Goal: Task Accomplishment & Management: Use online tool/utility

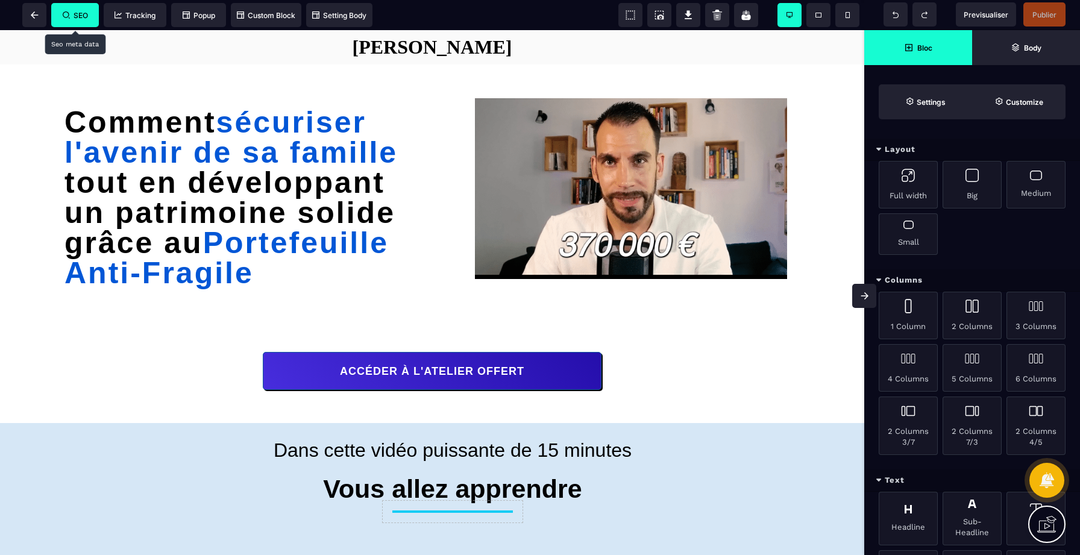
click at [76, 18] on span "SEO" at bounding box center [75, 15] width 25 height 9
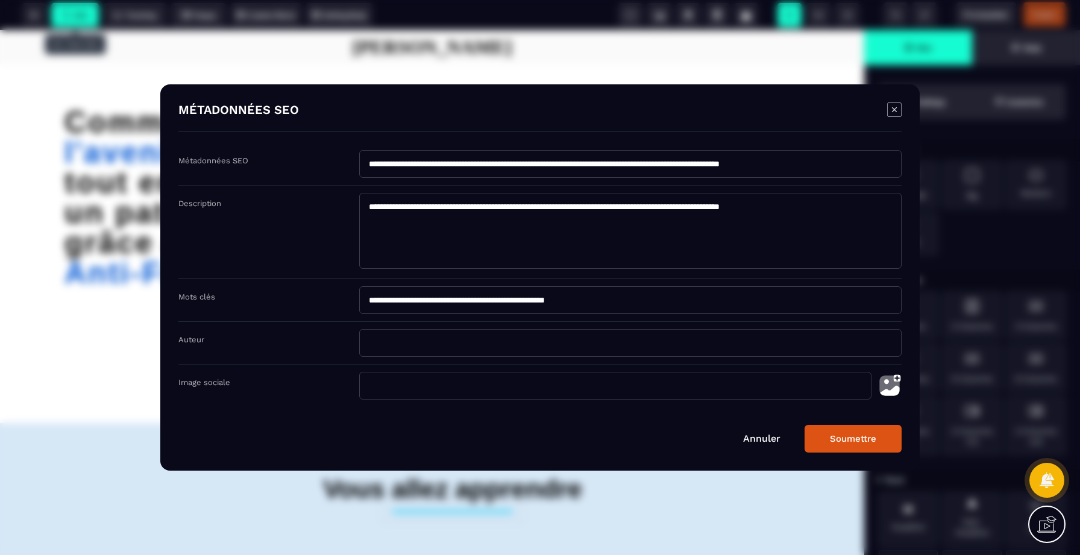
drag, startPoint x: 368, startPoint y: 205, endPoint x: 837, endPoint y: 209, distance: 469.0
click at [837, 209] on textarea "**********" at bounding box center [630, 231] width 542 height 76
click at [857, 445] on button "Soumettre" at bounding box center [853, 439] width 97 height 28
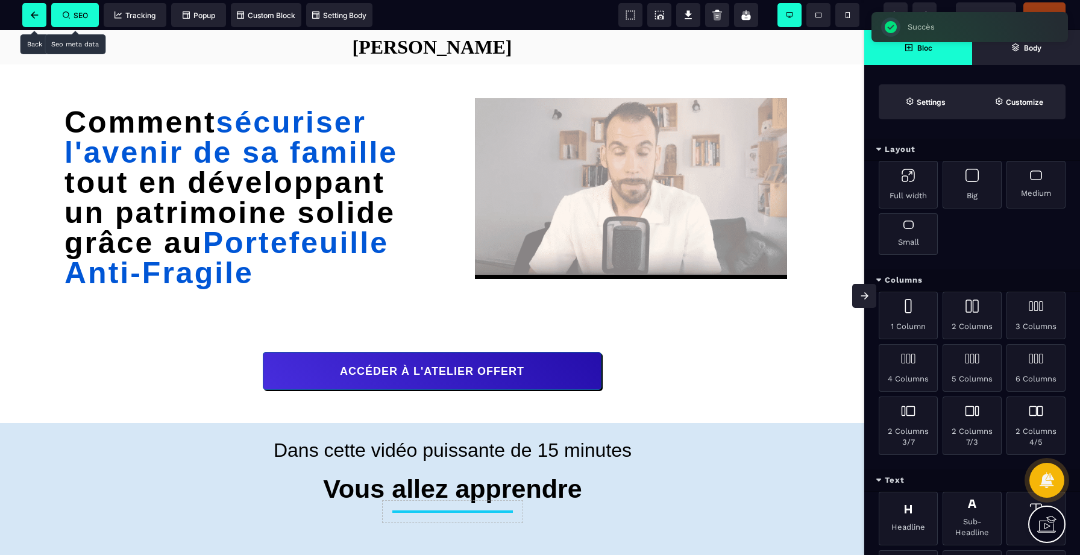
click at [36, 8] on span at bounding box center [34, 15] width 24 height 24
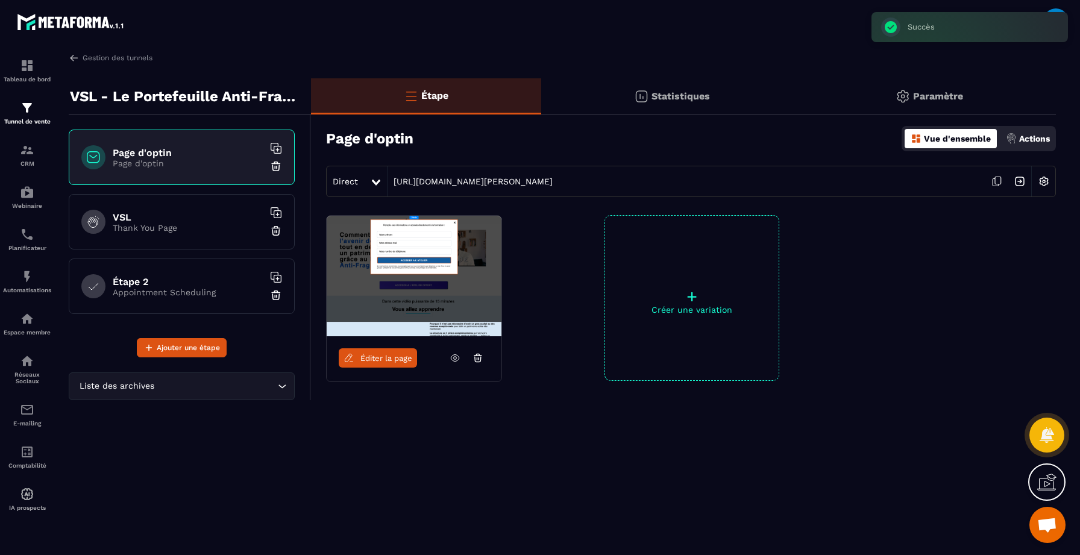
click at [207, 202] on div "VSL Thank You Page" at bounding box center [182, 221] width 226 height 55
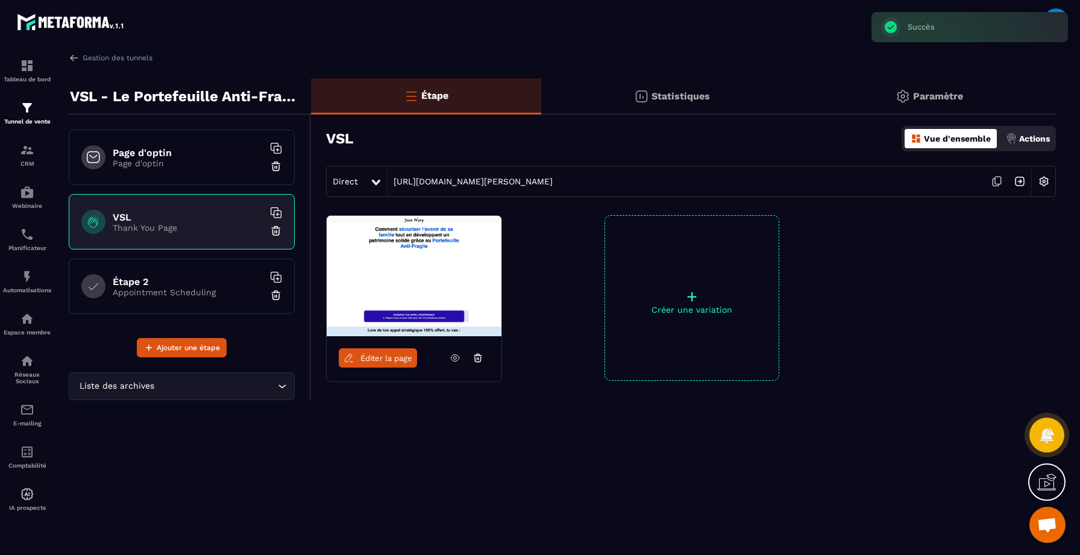
click at [457, 356] on icon at bounding box center [455, 358] width 11 height 11
click at [388, 351] on link "Éditer la page" at bounding box center [378, 357] width 78 height 19
